Goal: Information Seeking & Learning: Learn about a topic

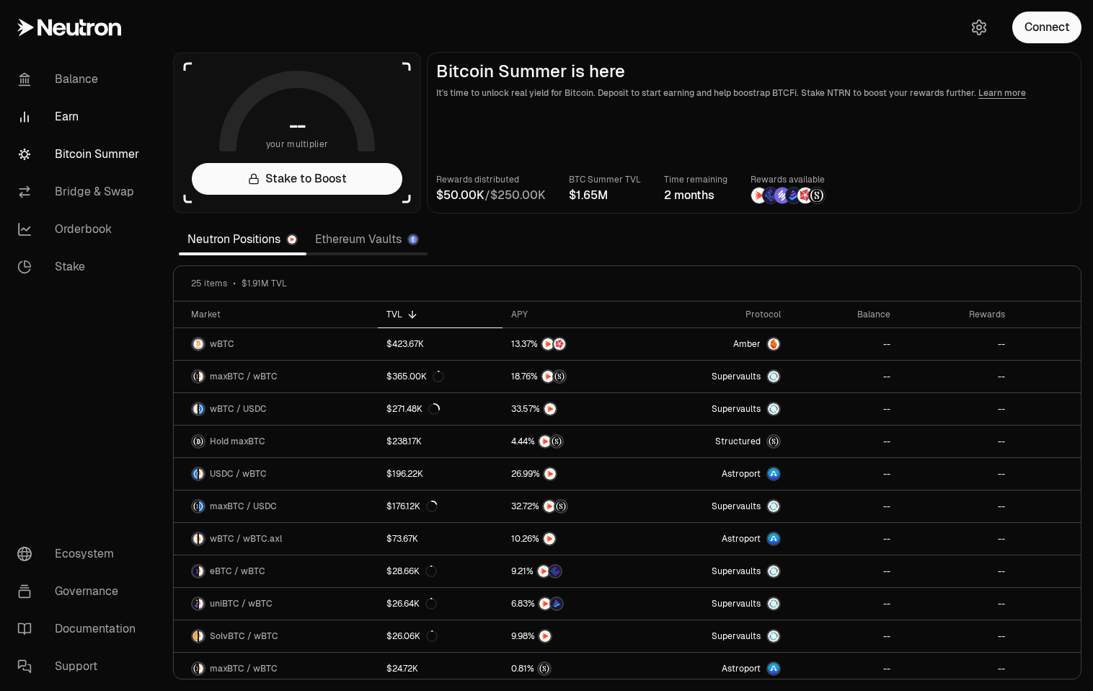
click at [71, 117] on link "Earn" at bounding box center [81, 116] width 150 height 37
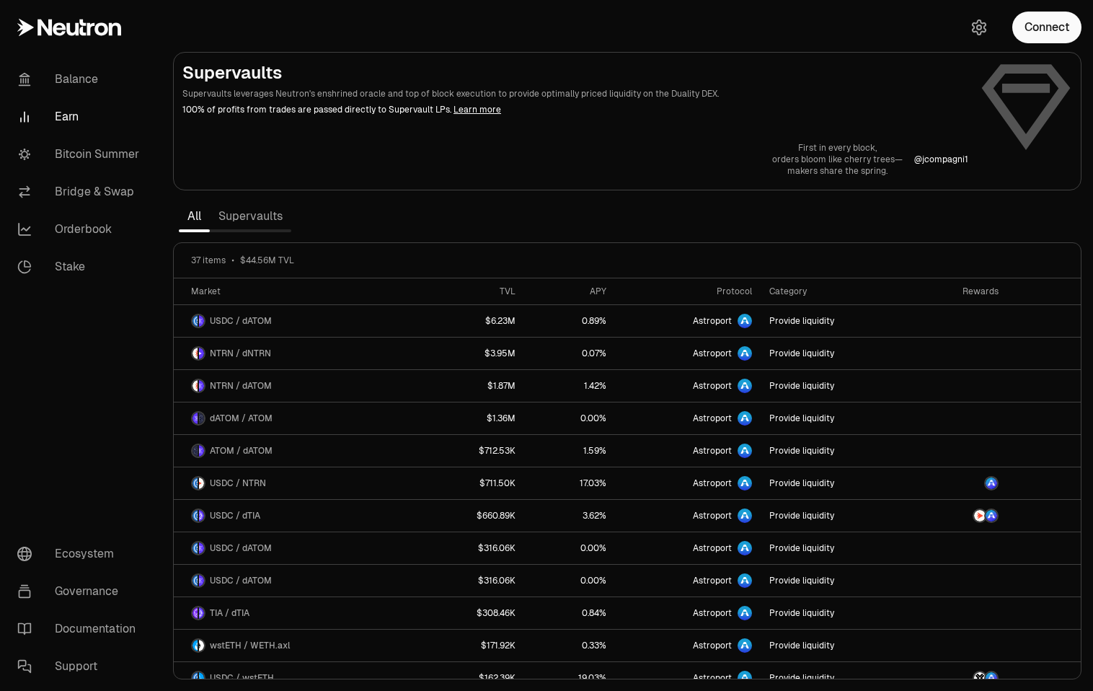
click at [248, 221] on link "Supervaults" at bounding box center [250, 216] width 81 height 29
